Goal: Task Accomplishment & Management: Manage account settings

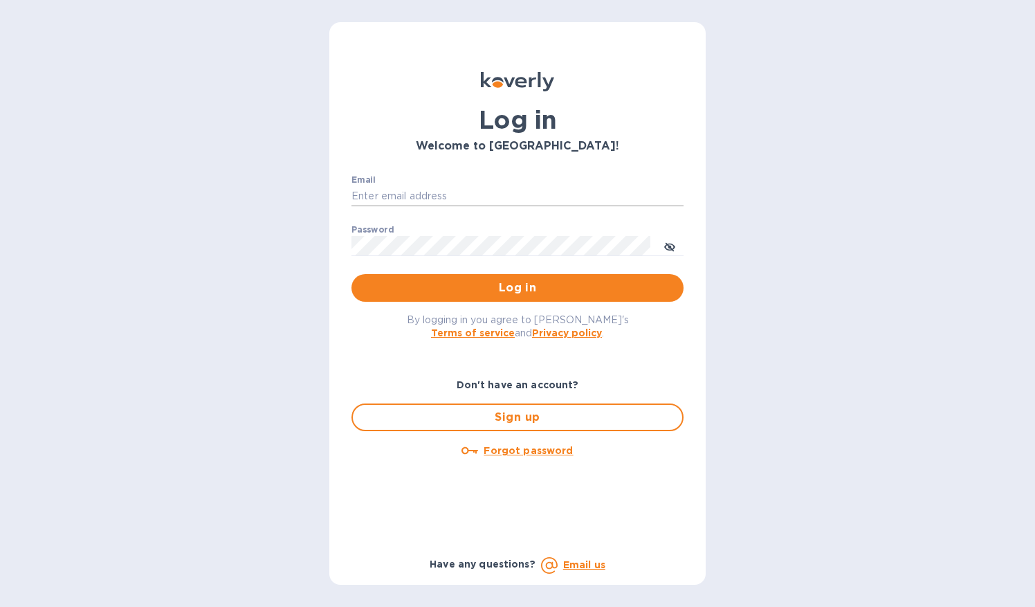
click at [377, 192] on input "Email" at bounding box center [517, 196] width 332 height 21
type input "[EMAIL_ADDRESS][DOMAIN_NAME]"
click at [434, 284] on span "Log in" at bounding box center [518, 287] width 310 height 17
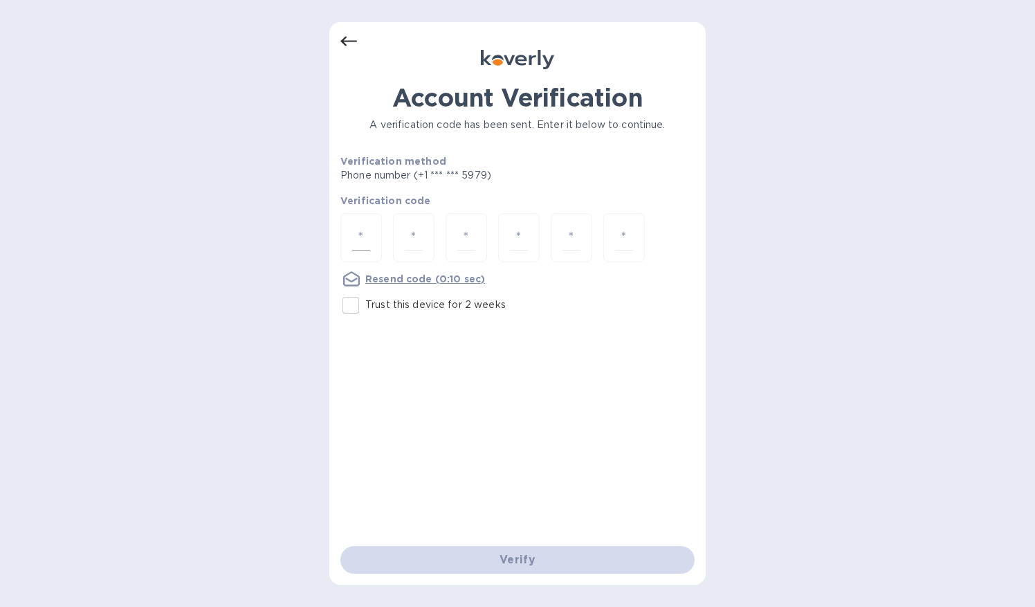
click at [364, 235] on input "number" at bounding box center [361, 238] width 18 height 26
type input "3"
type input "0"
type input "2"
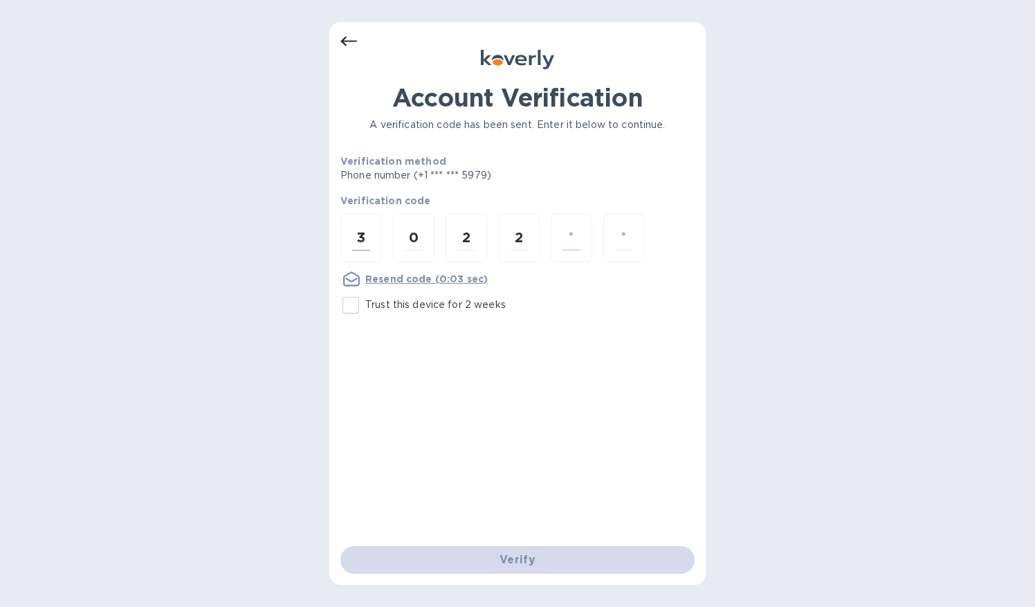
type input "7"
type input "0"
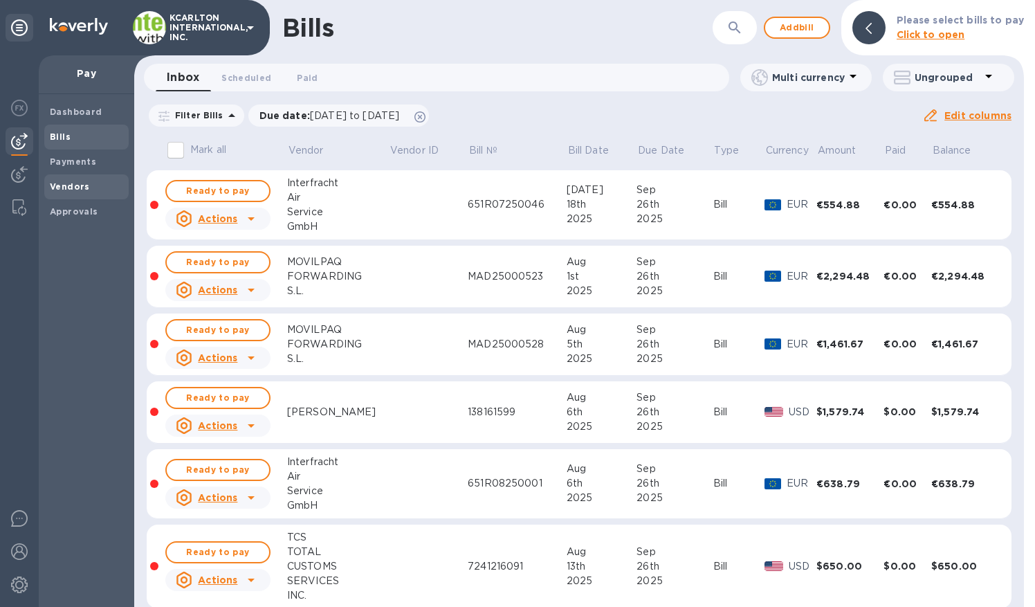
click at [73, 184] on b "Vendors" at bounding box center [70, 186] width 40 height 10
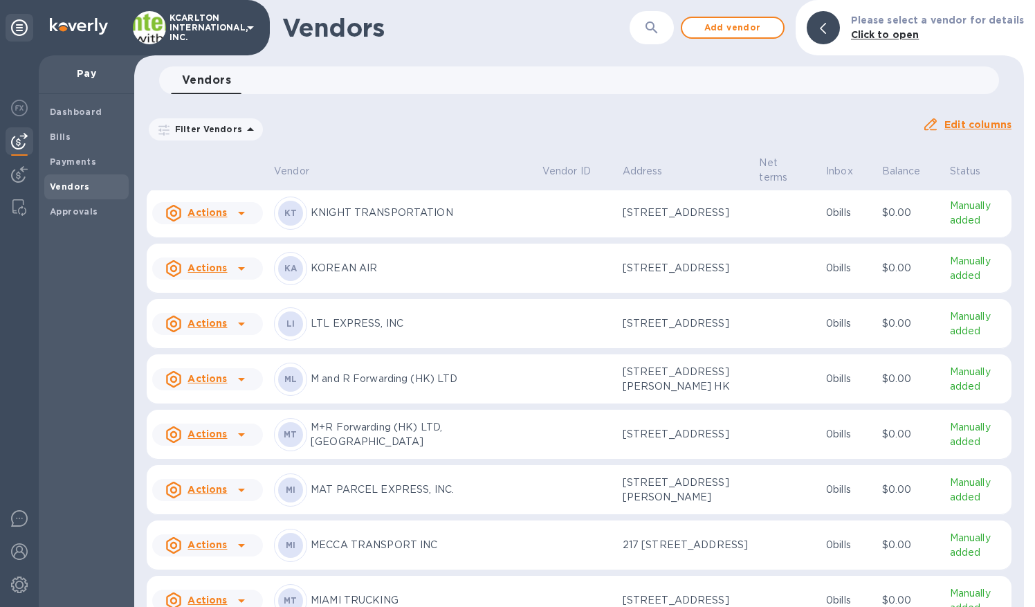
scroll to position [4352, 0]
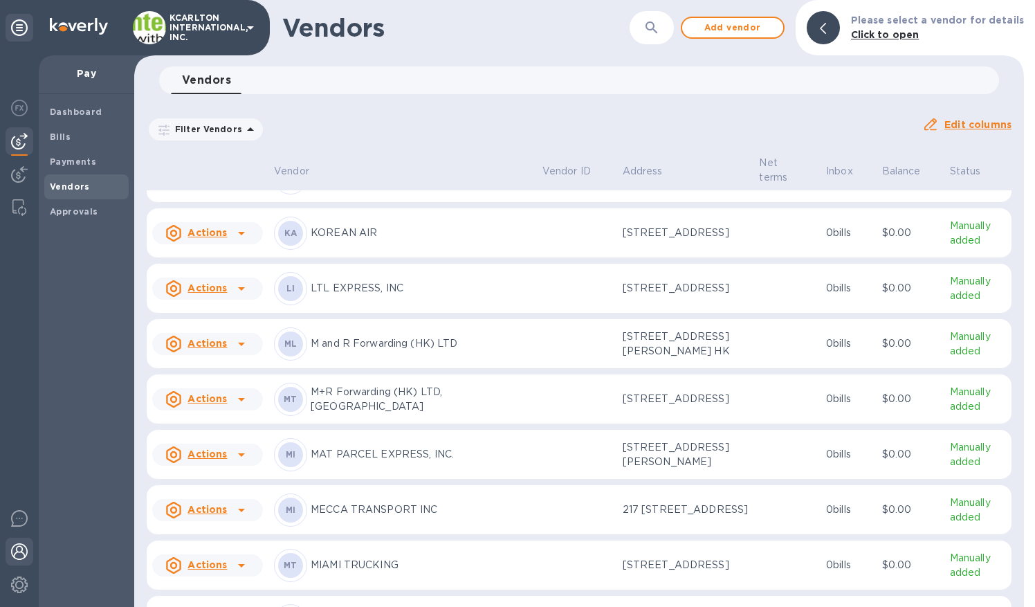
click at [15, 559] on img at bounding box center [19, 551] width 17 height 17
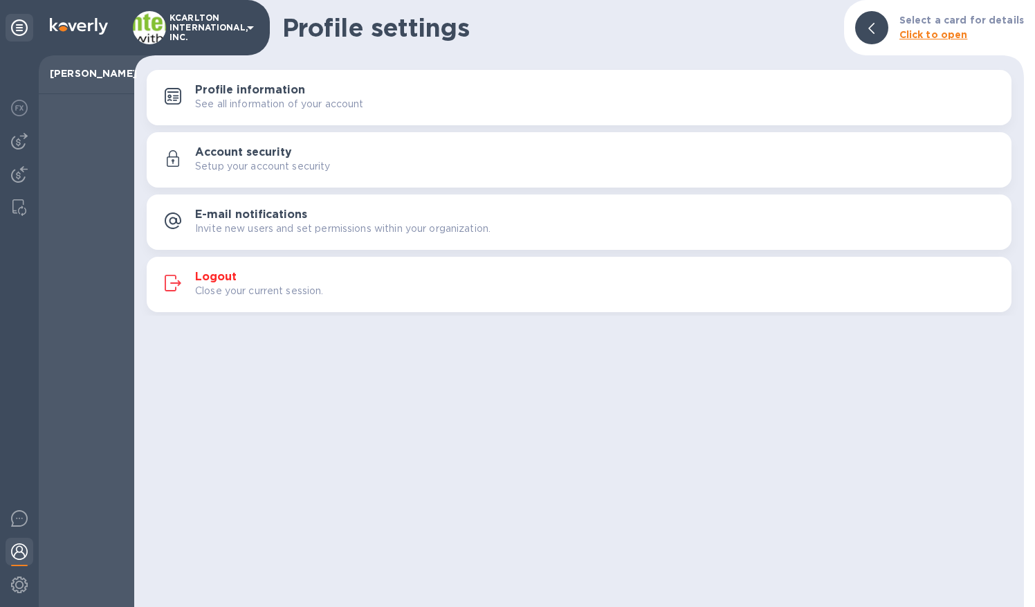
click at [224, 280] on h3 "Logout" at bounding box center [216, 277] width 42 height 13
